Goal: Check status: Check status

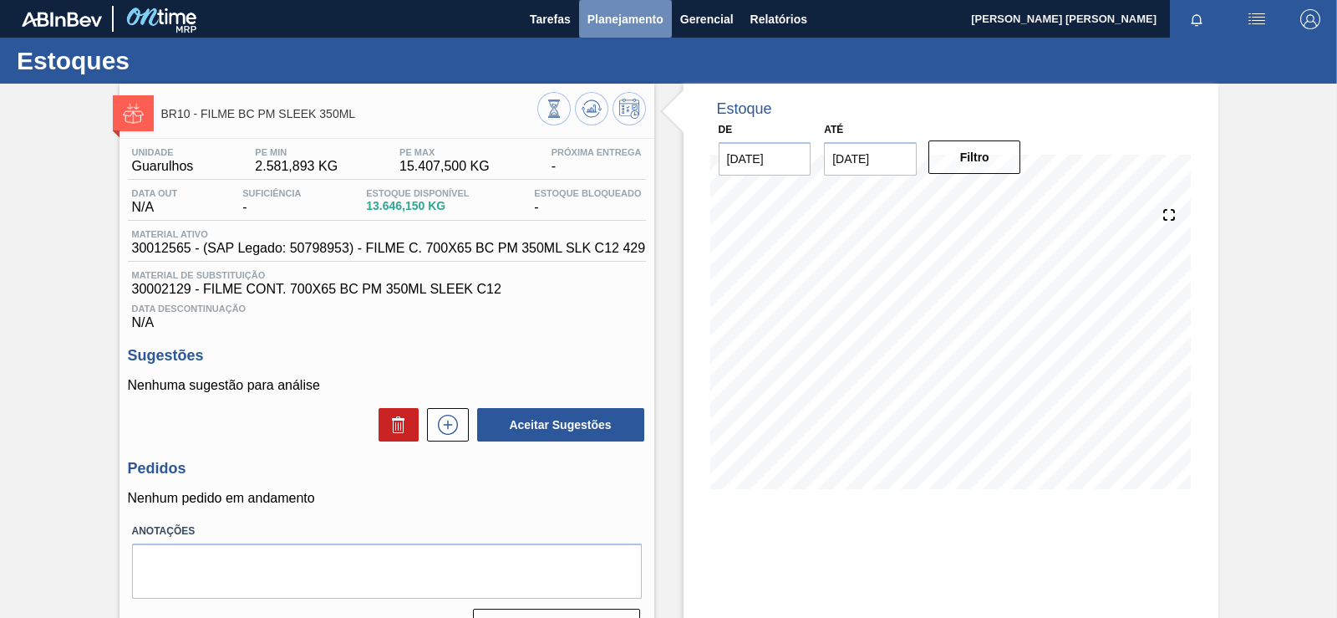
click at [640, 14] on span "Planejamento" at bounding box center [626, 19] width 76 height 20
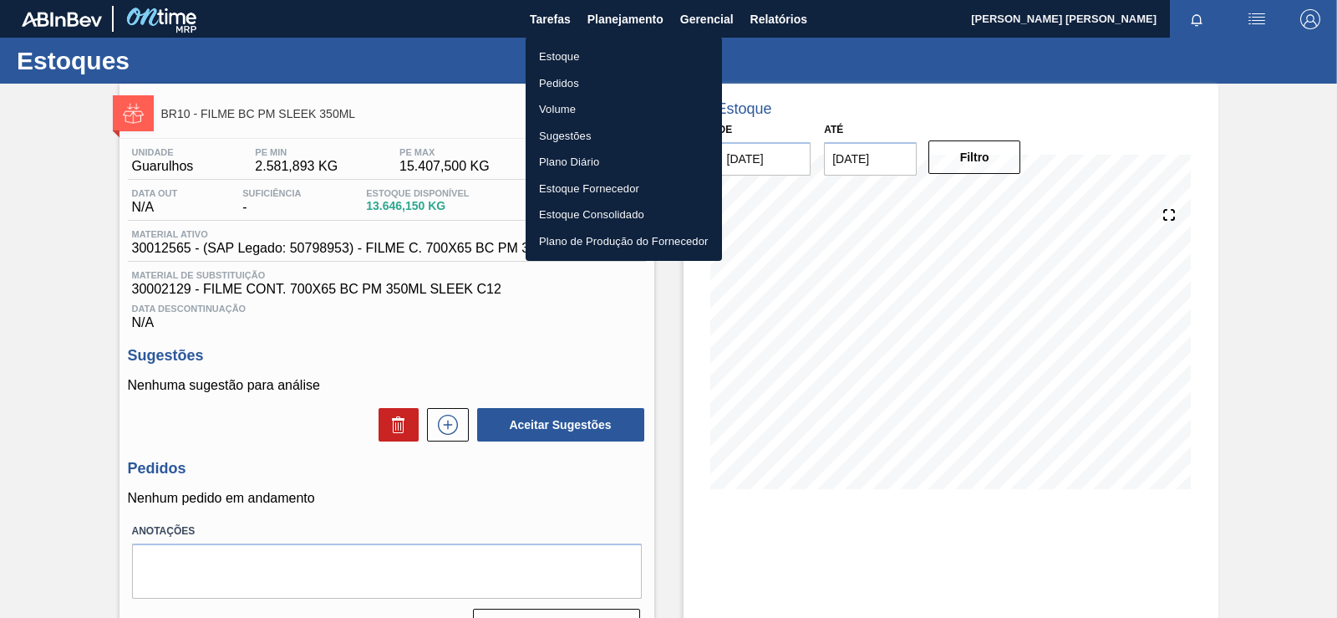
click at [588, 166] on li "Plano Diário" at bounding box center [624, 162] width 196 height 27
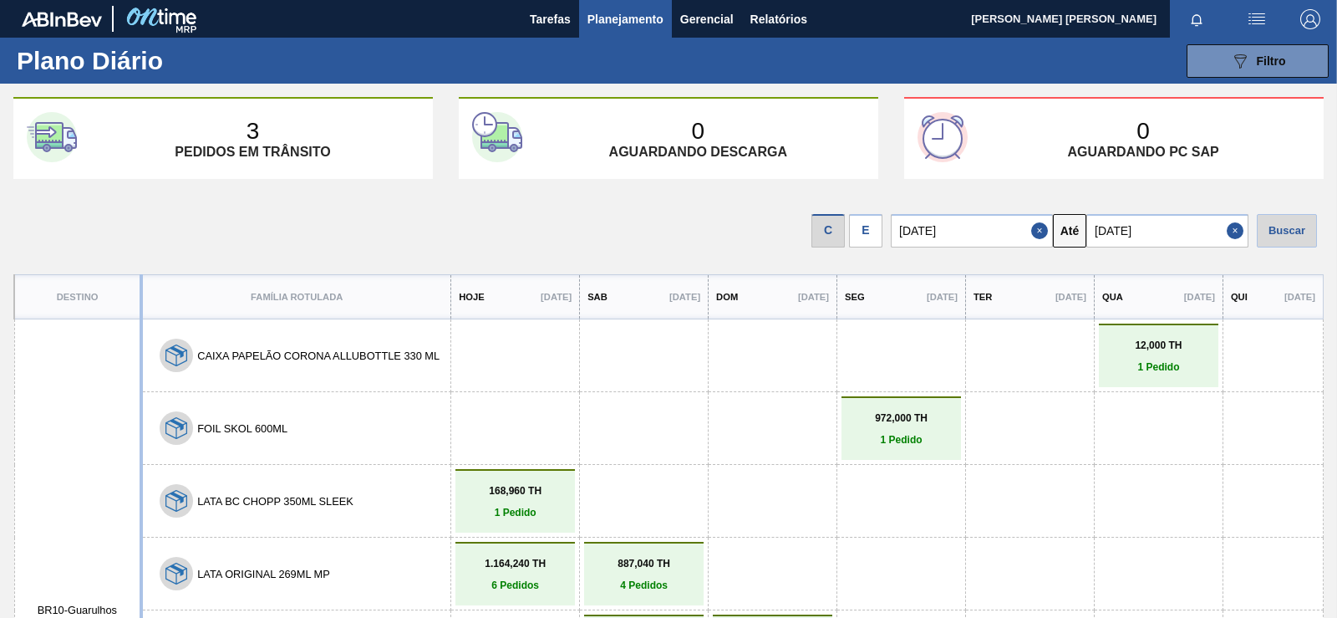
click at [860, 232] on div "E" at bounding box center [865, 230] width 33 height 33
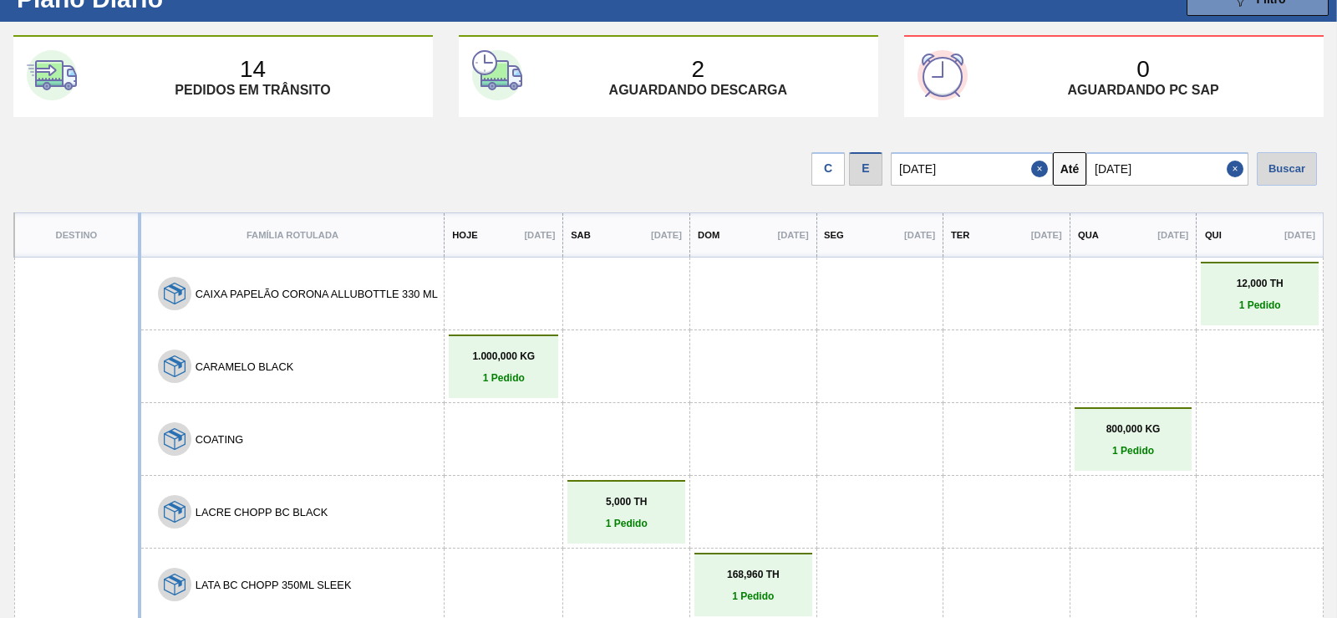
drag, startPoint x: 619, startPoint y: 281, endPoint x: 604, endPoint y: 329, distance: 50.0
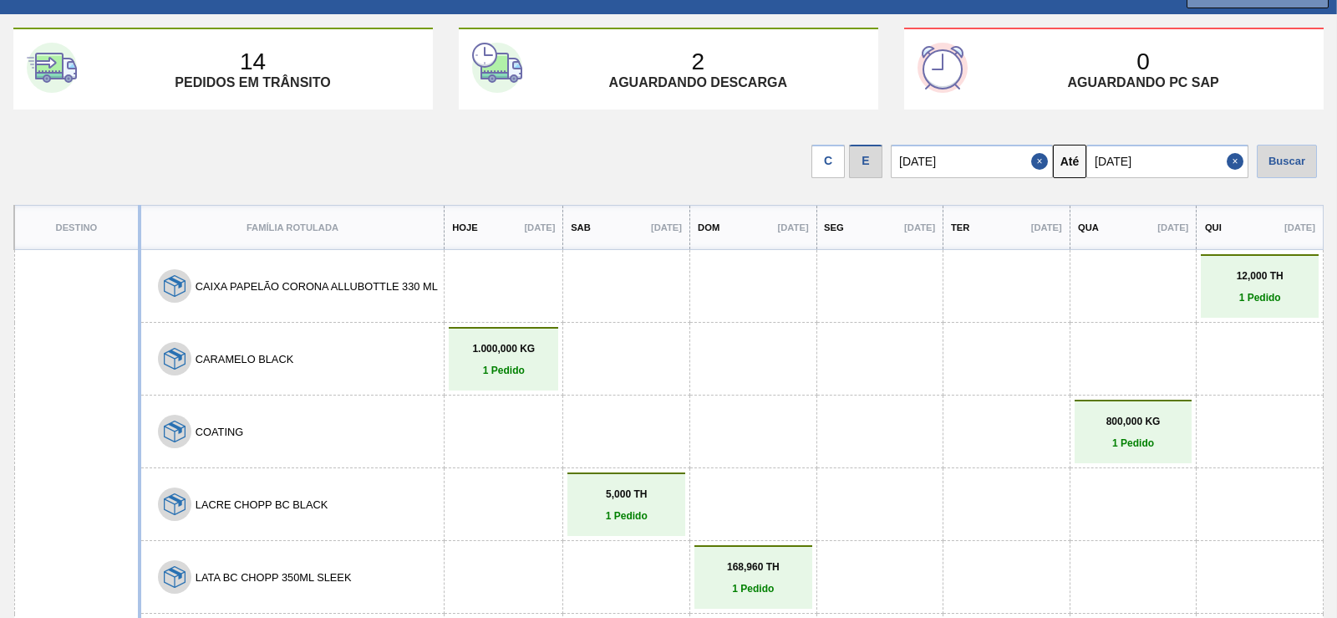
drag, startPoint x: 589, startPoint y: 292, endPoint x: 576, endPoint y: 334, distance: 43.9
drag, startPoint x: 681, startPoint y: 190, endPoint x: 670, endPoint y: 277, distance: 87.6
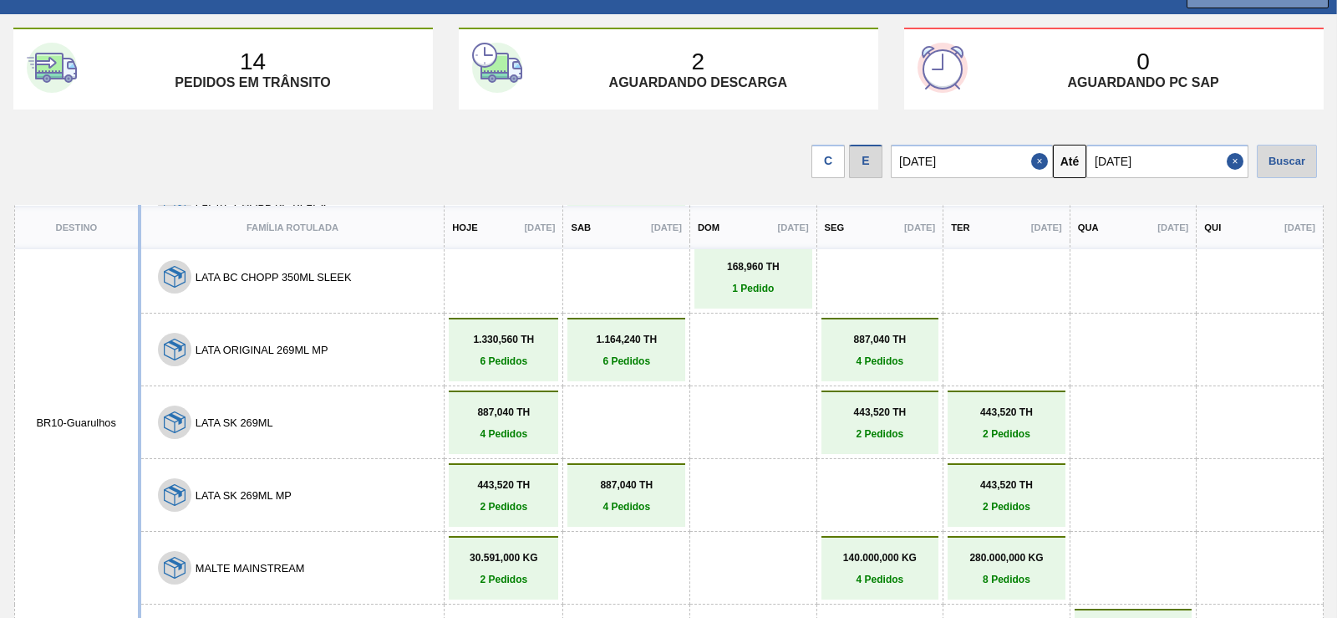
scroll to position [0, 0]
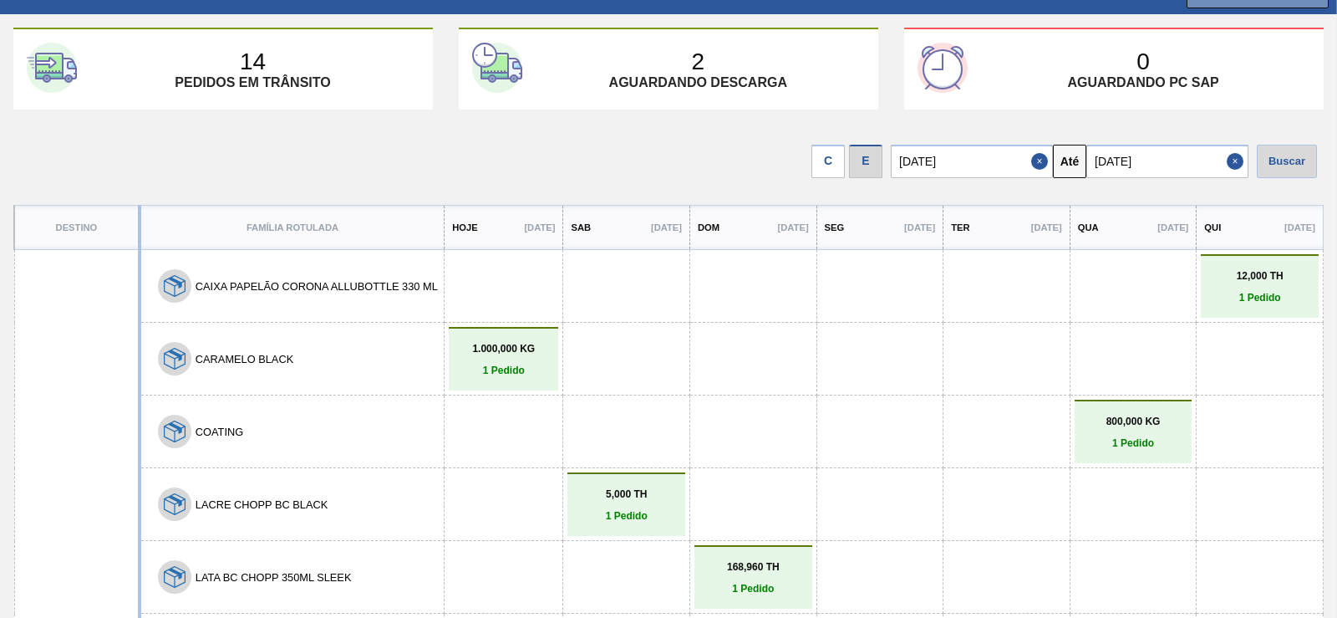
click at [1155, 174] on input "[DATE]" at bounding box center [1168, 161] width 162 height 33
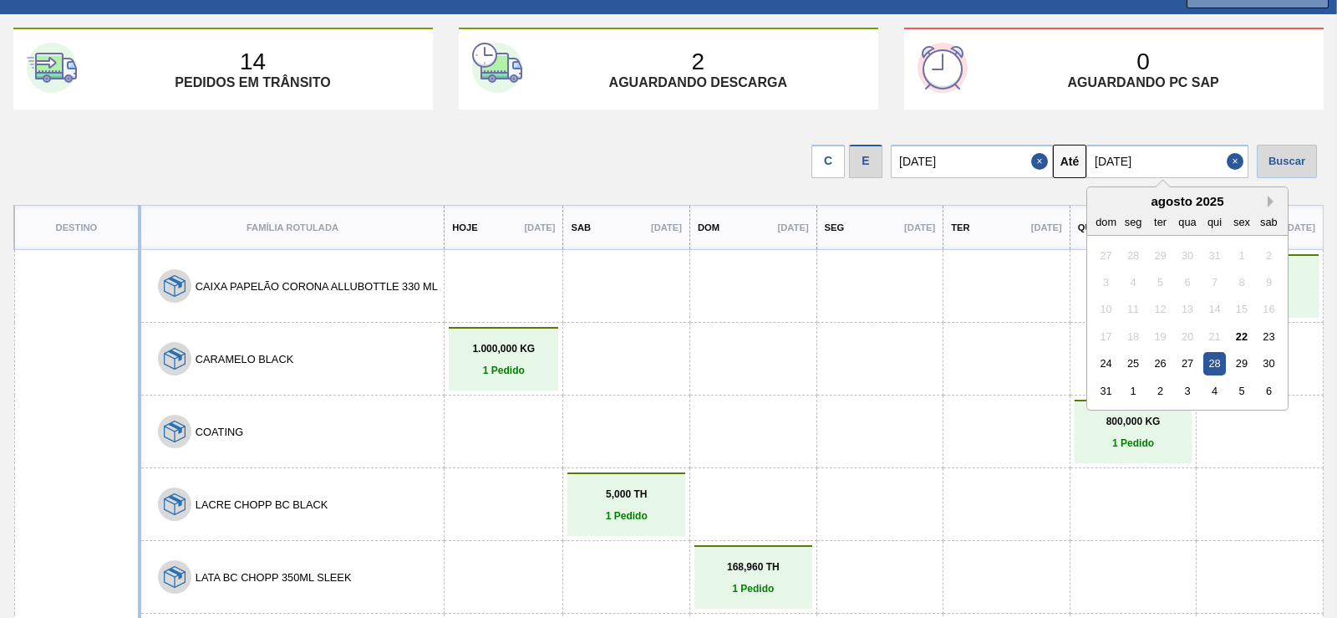
click at [1277, 203] on button "Next Month" at bounding box center [1274, 202] width 12 height 12
click at [1221, 365] on div "2" at bounding box center [1215, 363] width 23 height 23
type input "[DATE]"
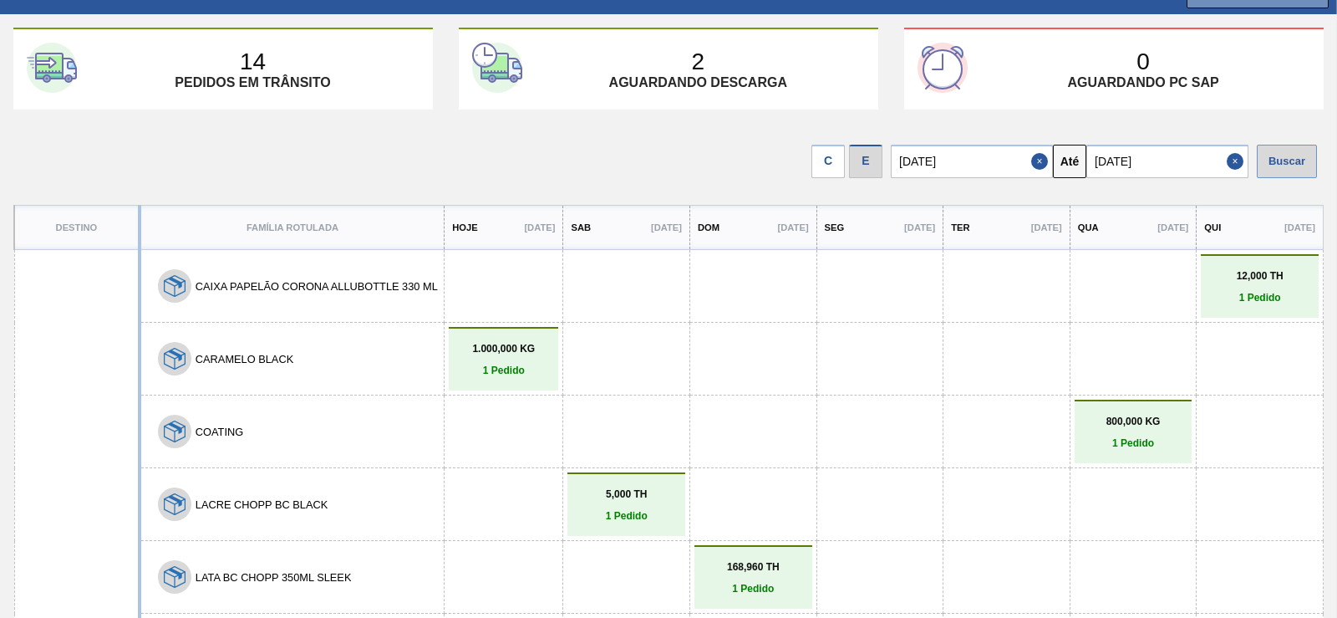
click at [1274, 156] on div "Buscar" at bounding box center [1287, 161] width 60 height 33
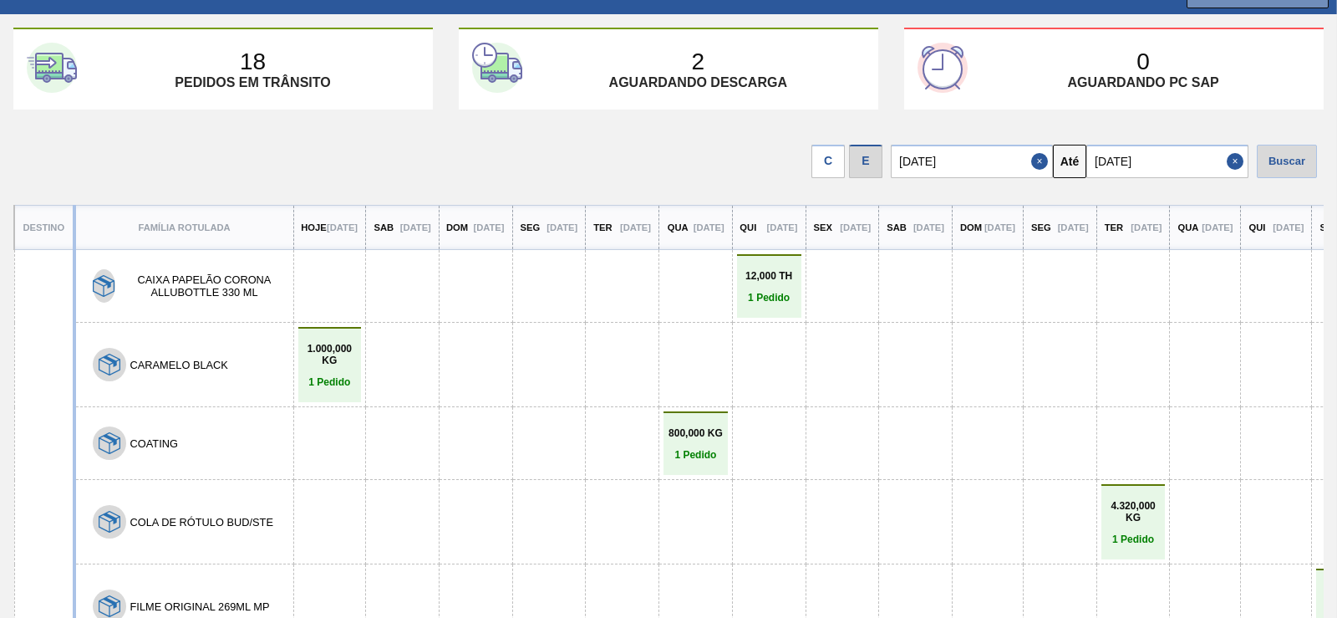
drag, startPoint x: 601, startPoint y: 366, endPoint x: 599, endPoint y: 430, distance: 63.6
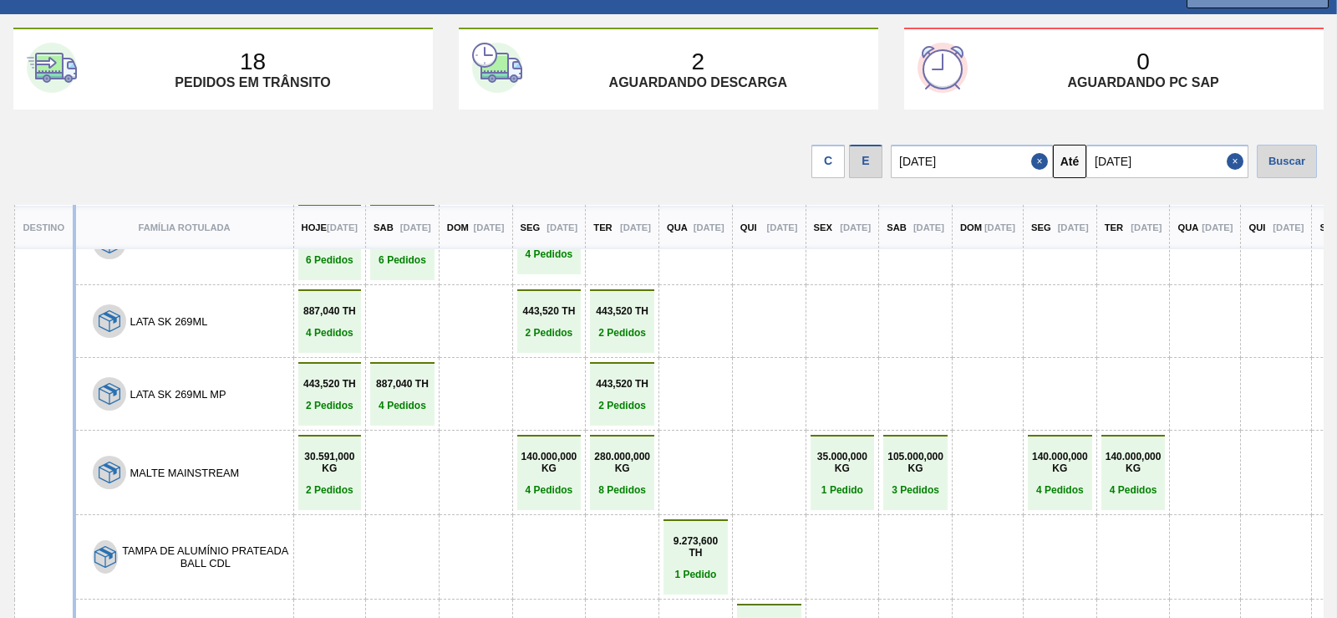
scroll to position [908, 0]
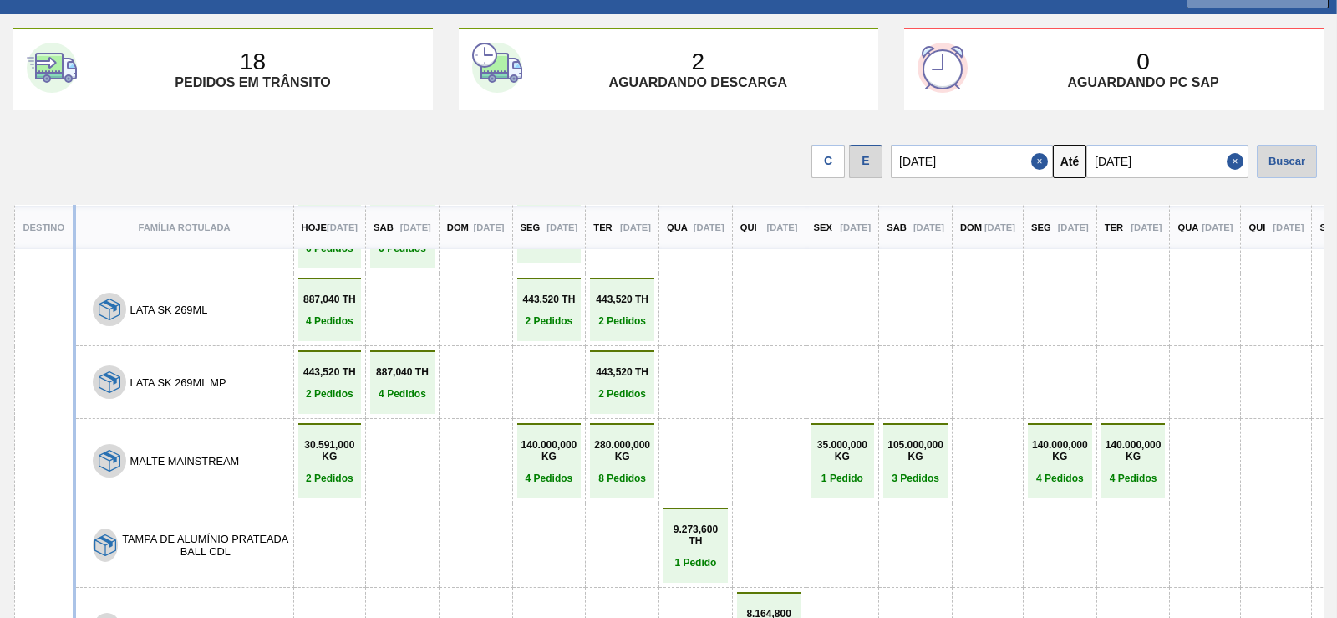
drag, startPoint x: 423, startPoint y: 342, endPoint x: 414, endPoint y: 405, distance: 63.4
drag, startPoint x: 336, startPoint y: 252, endPoint x: 339, endPoint y: 90, distance: 161.4
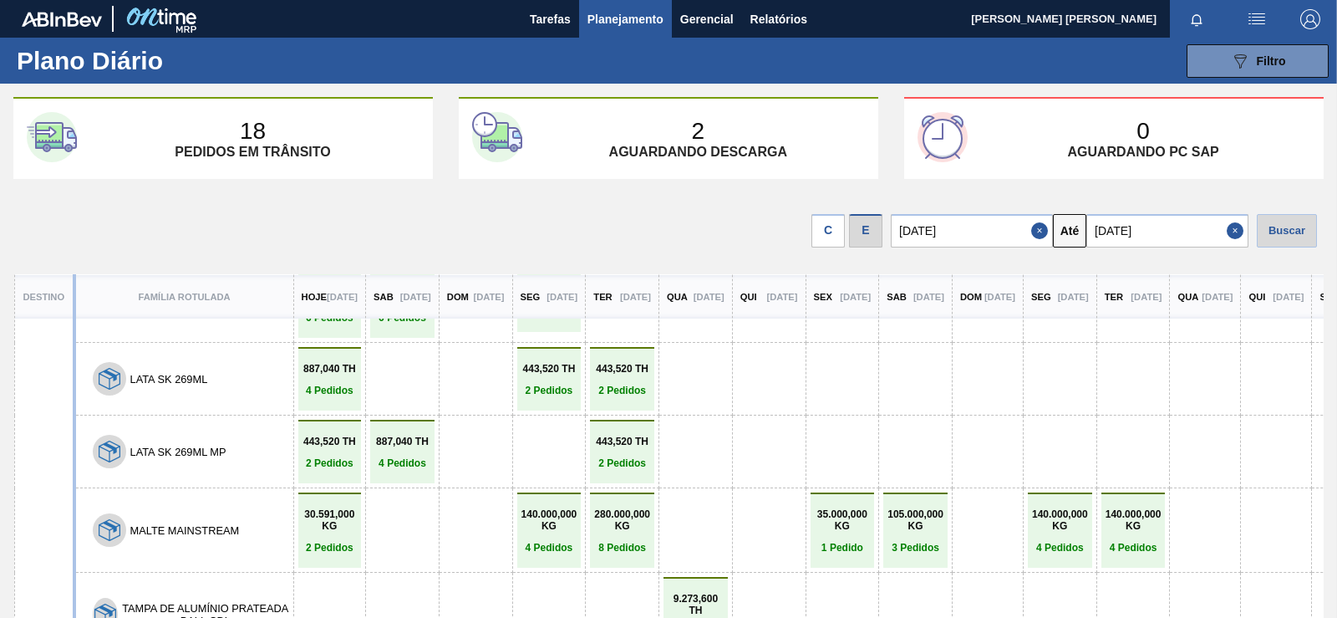
click at [607, 14] on span "Planejamento" at bounding box center [626, 19] width 76 height 20
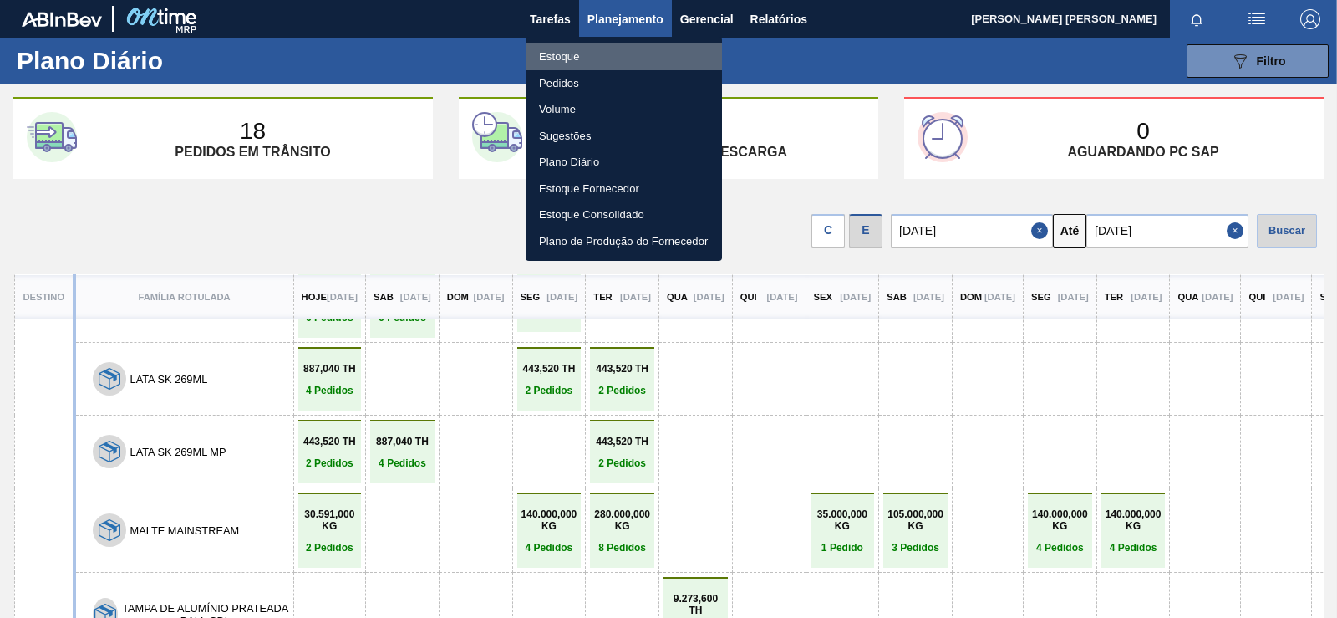
click at [553, 57] on li "Estoque" at bounding box center [624, 56] width 196 height 27
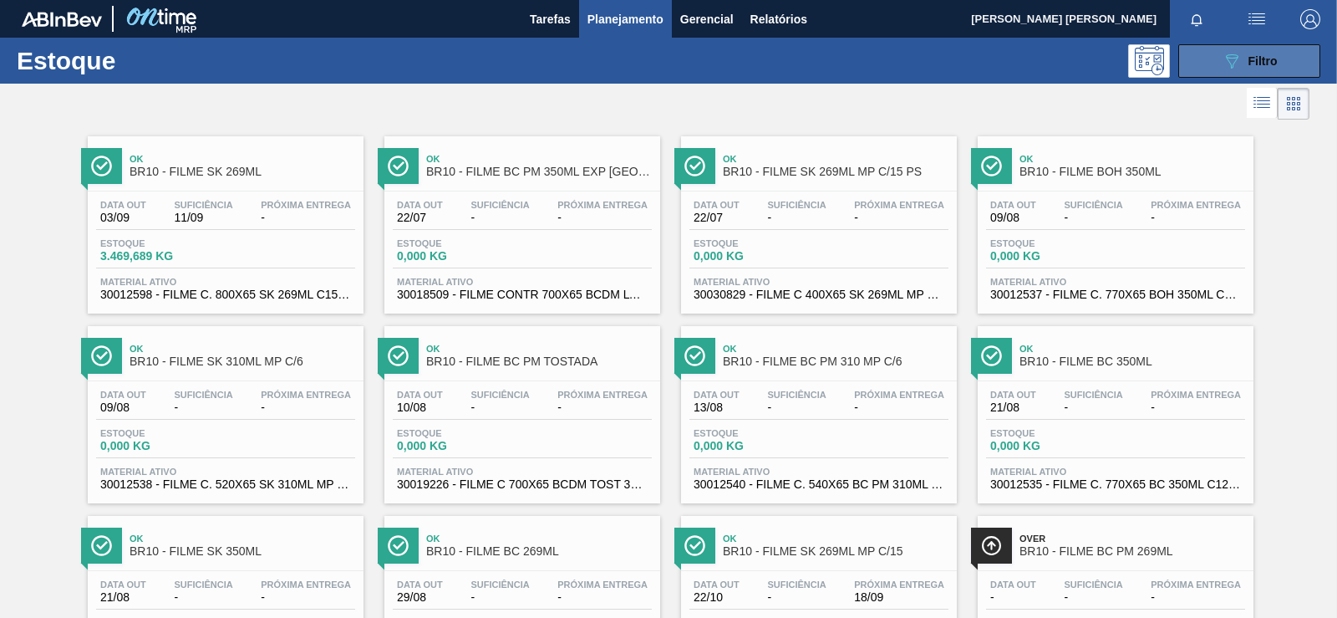
click at [1299, 65] on button "089F7B8B-B2A5-4AFE-B5C0-19BA573D28AC Filtro" at bounding box center [1250, 60] width 142 height 33
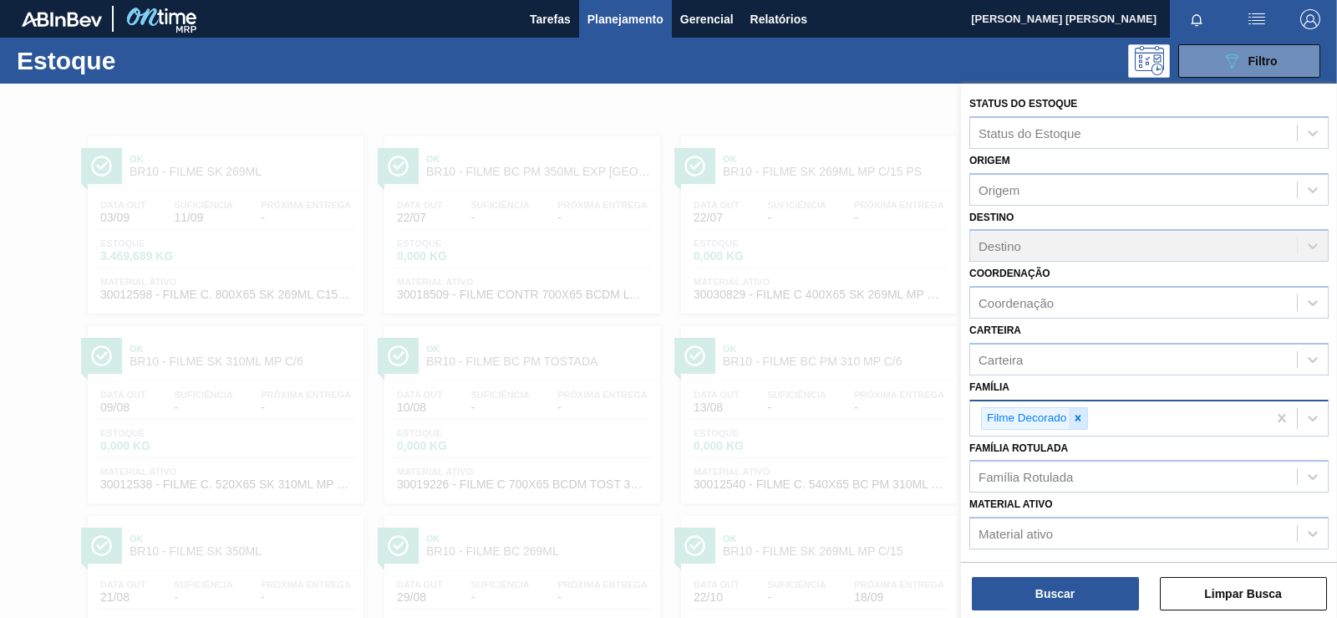
click at [1078, 417] on icon at bounding box center [1079, 418] width 6 height 6
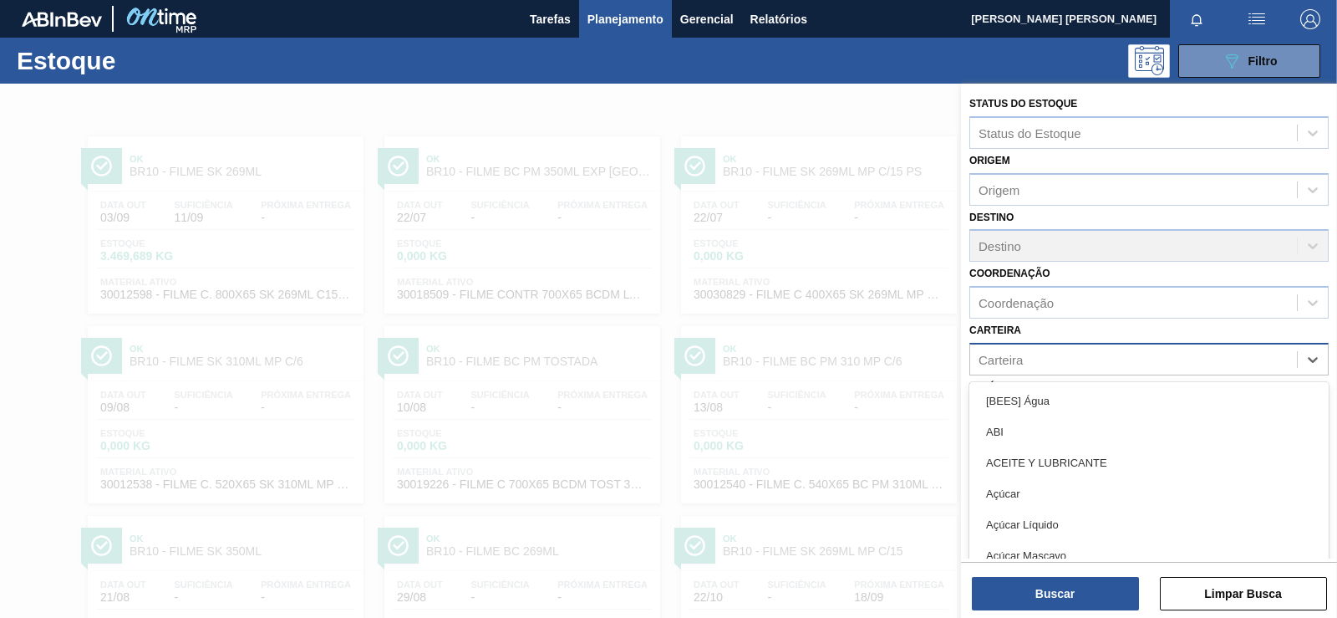
click at [1067, 367] on div "Carteira" at bounding box center [1133, 359] width 327 height 24
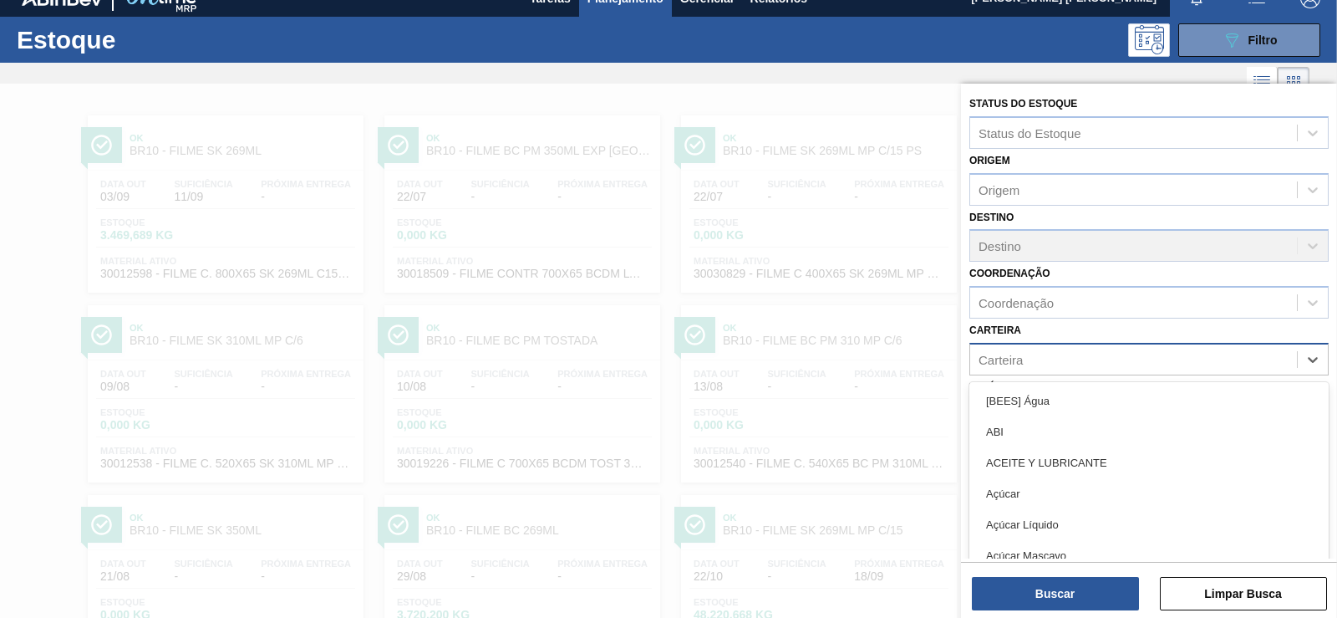
scroll to position [22, 0]
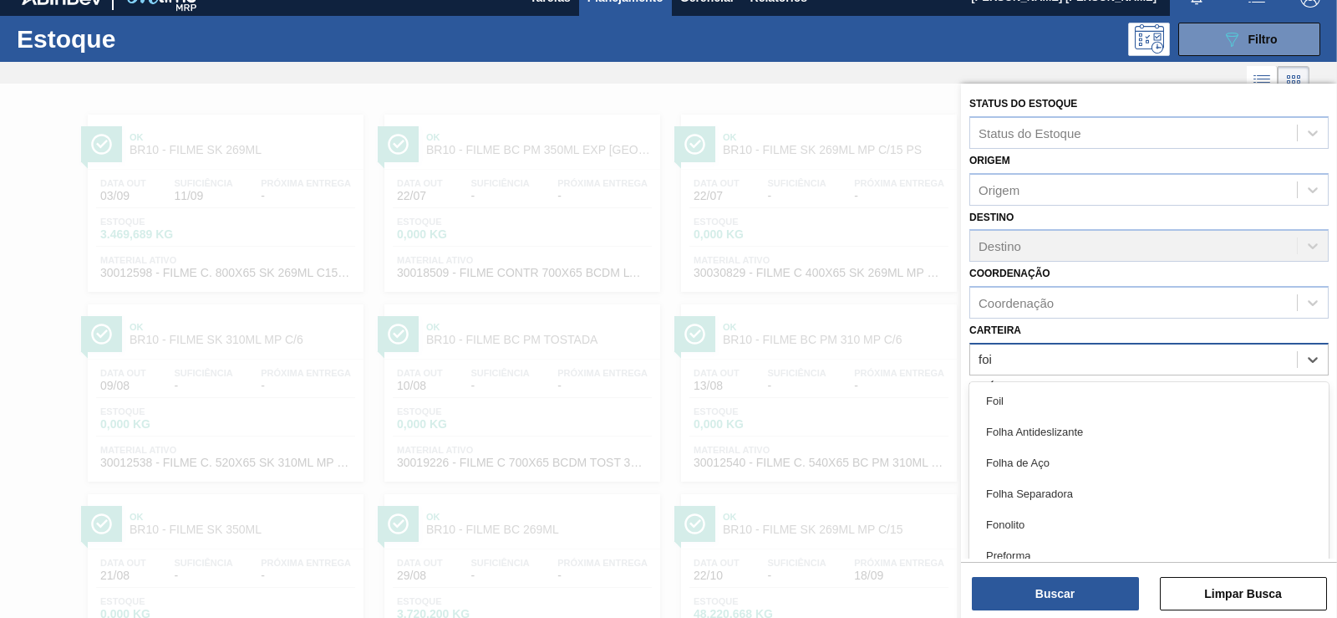
type input "foil"
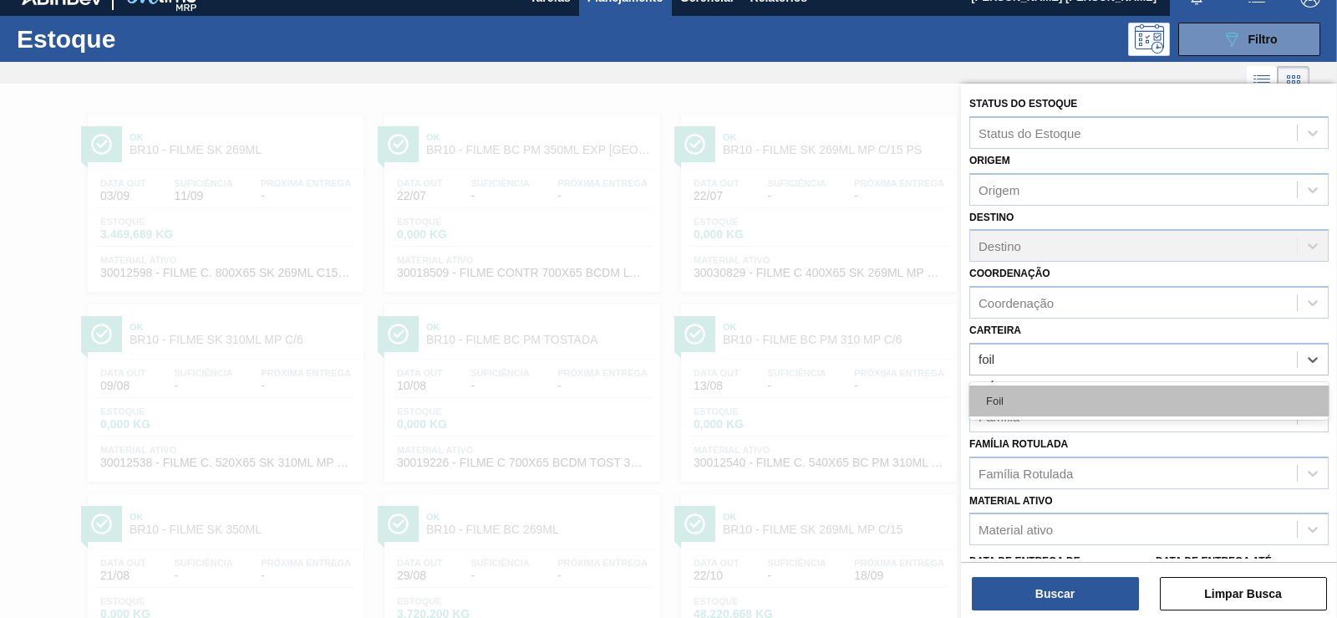
click at [1061, 403] on div "Foil" at bounding box center [1149, 400] width 359 height 31
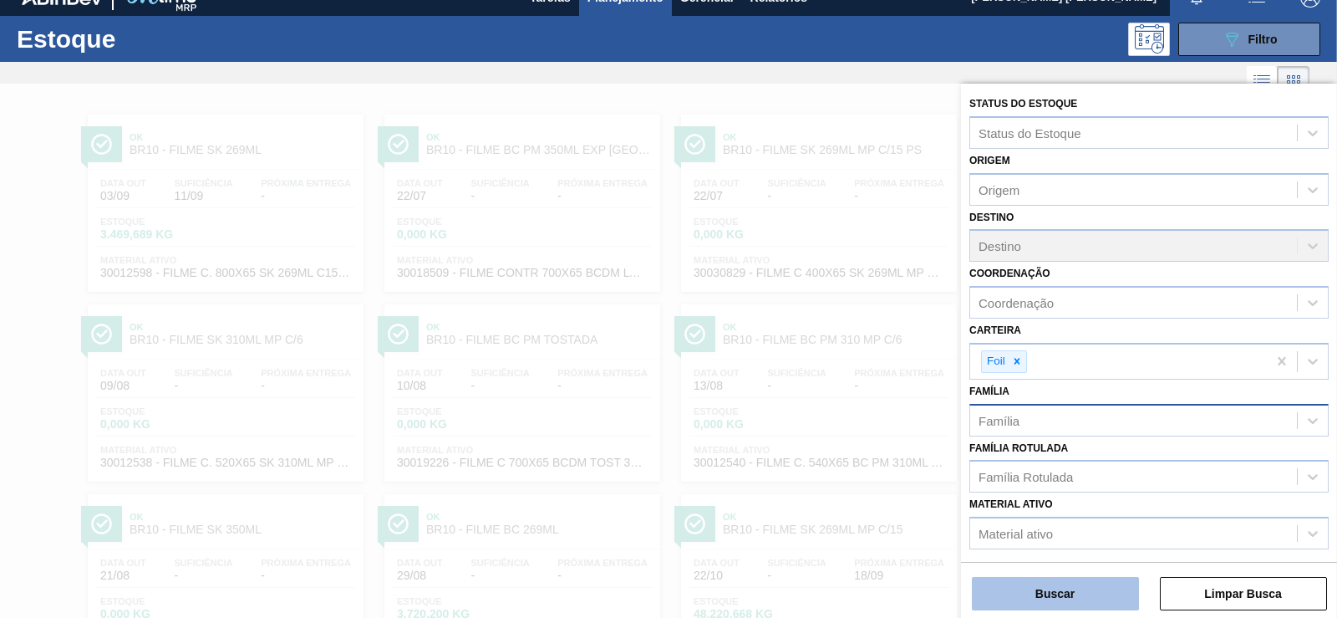
click at [1110, 603] on button "Buscar" at bounding box center [1055, 593] width 167 height 33
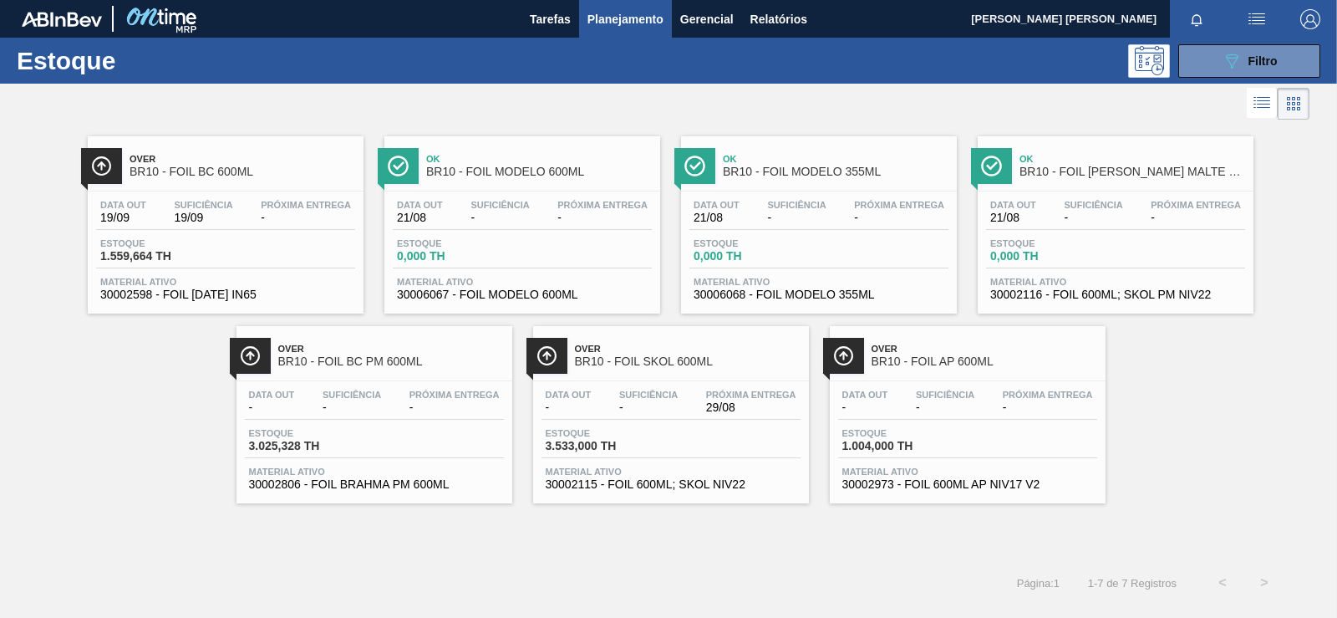
click at [955, 438] on div "Estoque 1.004,000 TH" at bounding box center [900, 440] width 125 height 24
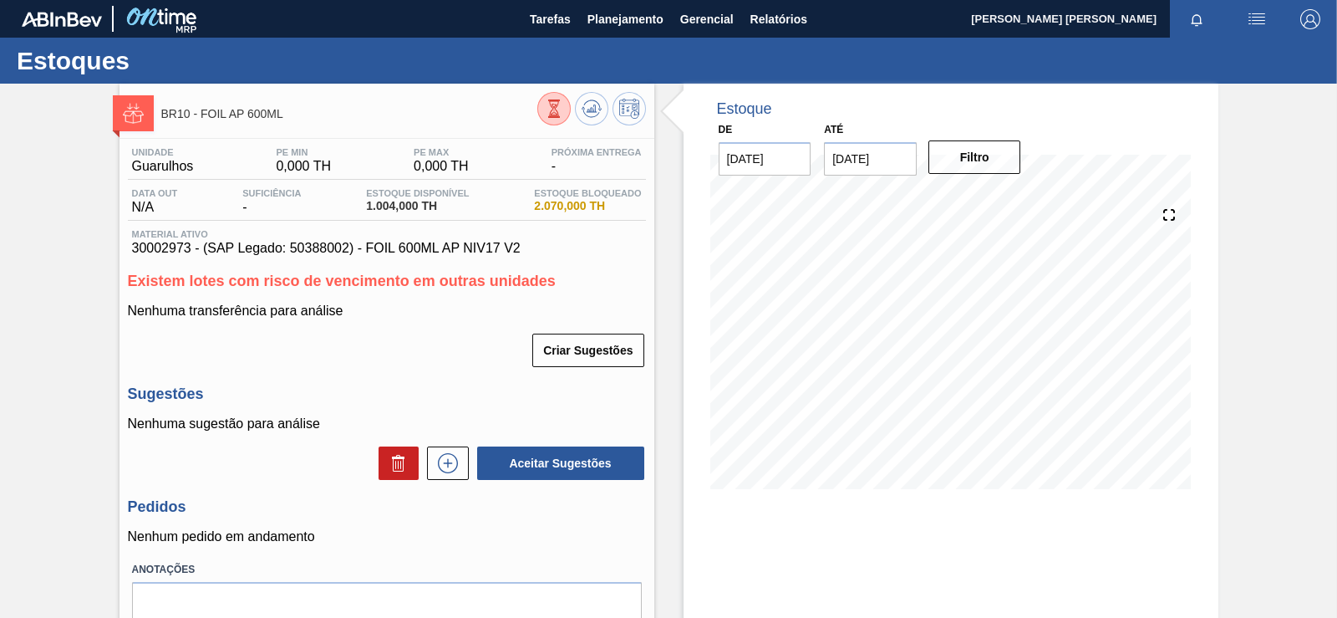
click at [895, 159] on input "[DATE]" at bounding box center [870, 158] width 93 height 33
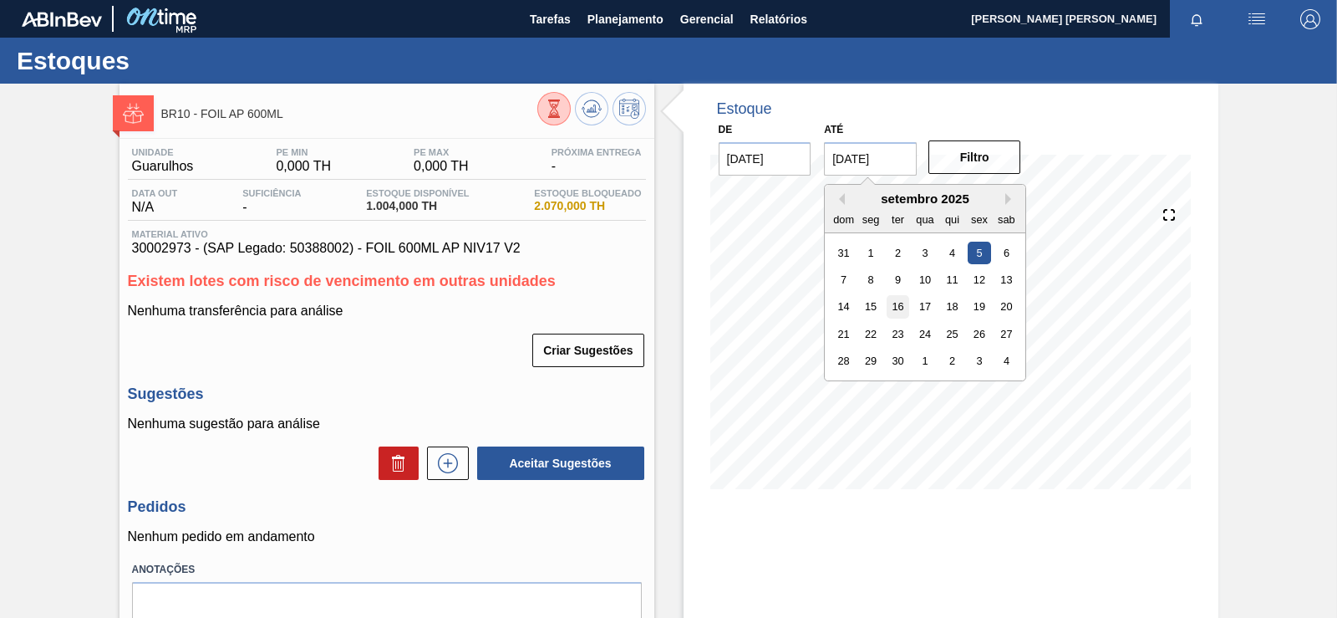
click at [891, 309] on div "16" at bounding box center [898, 306] width 23 height 23
type input "[DATE]"
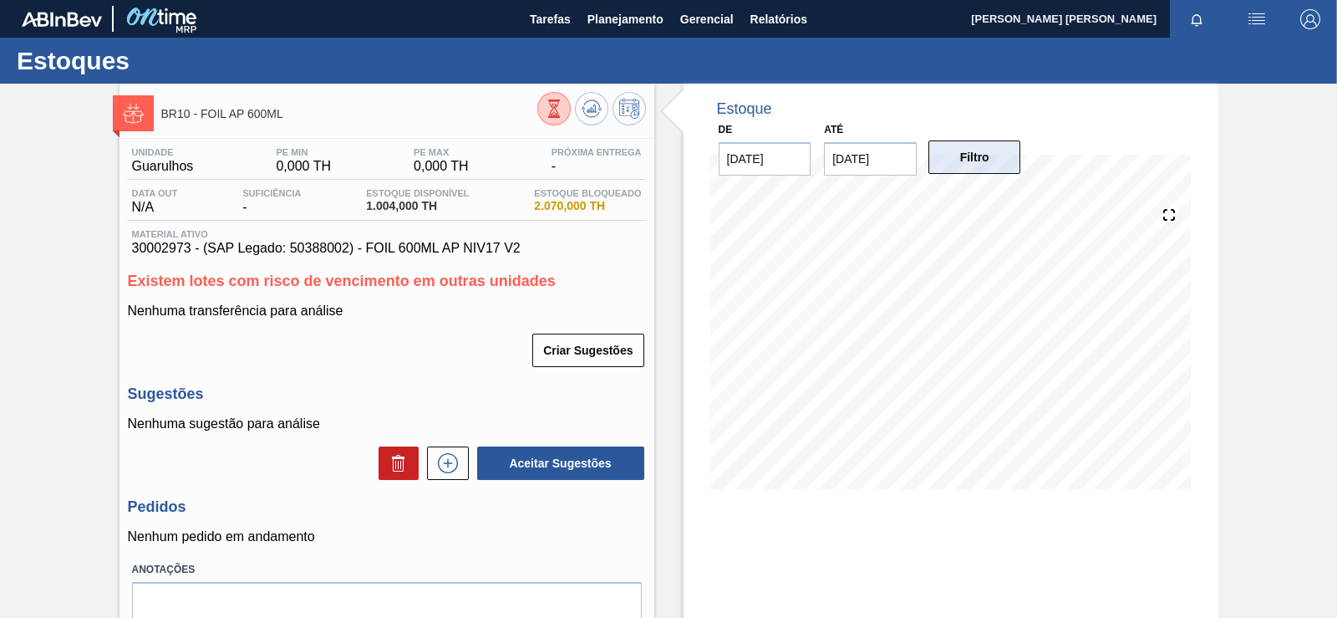
click at [962, 159] on button "Filtro" at bounding box center [975, 156] width 93 height 33
click at [563, 115] on icon at bounding box center [554, 108] width 18 height 18
